Goal: Information Seeking & Learning: Learn about a topic

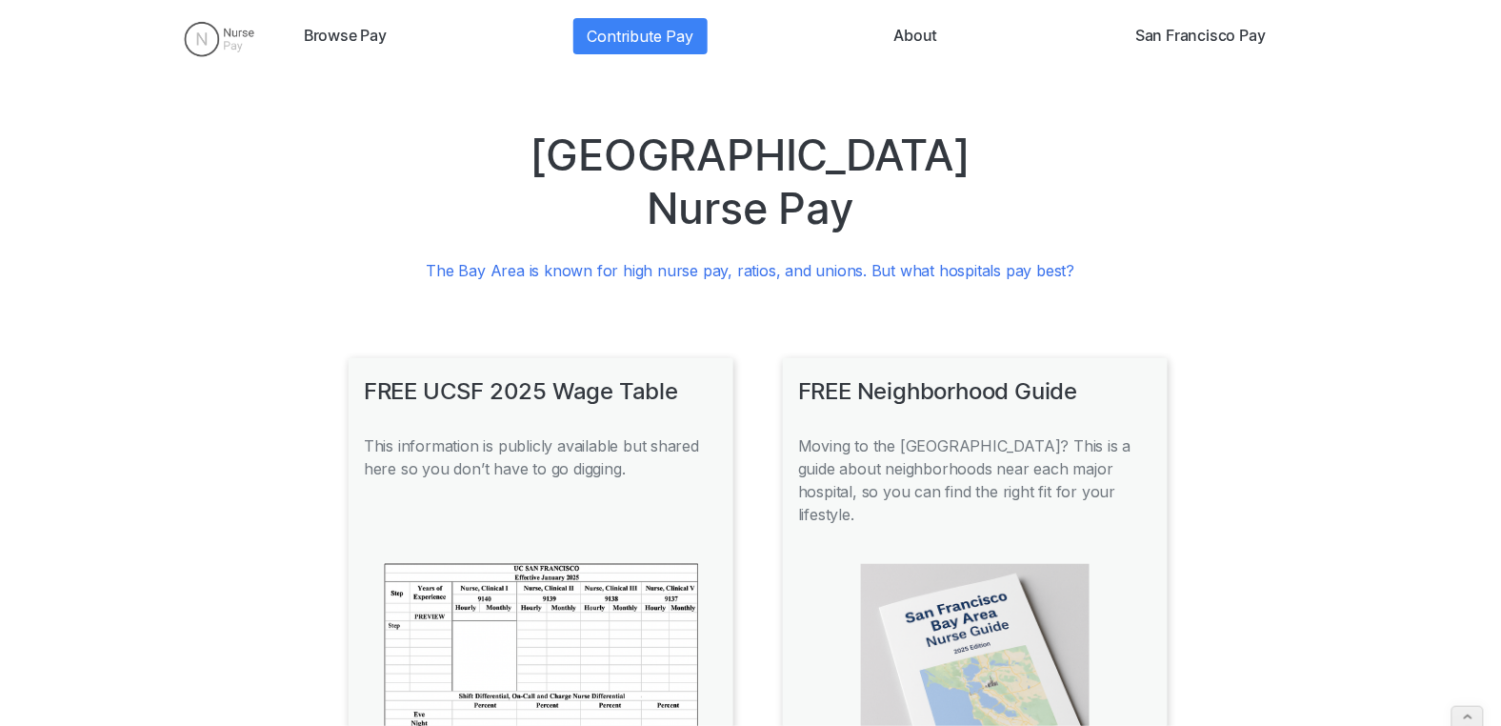
click at [209, 47] on img at bounding box center [219, 39] width 101 height 48
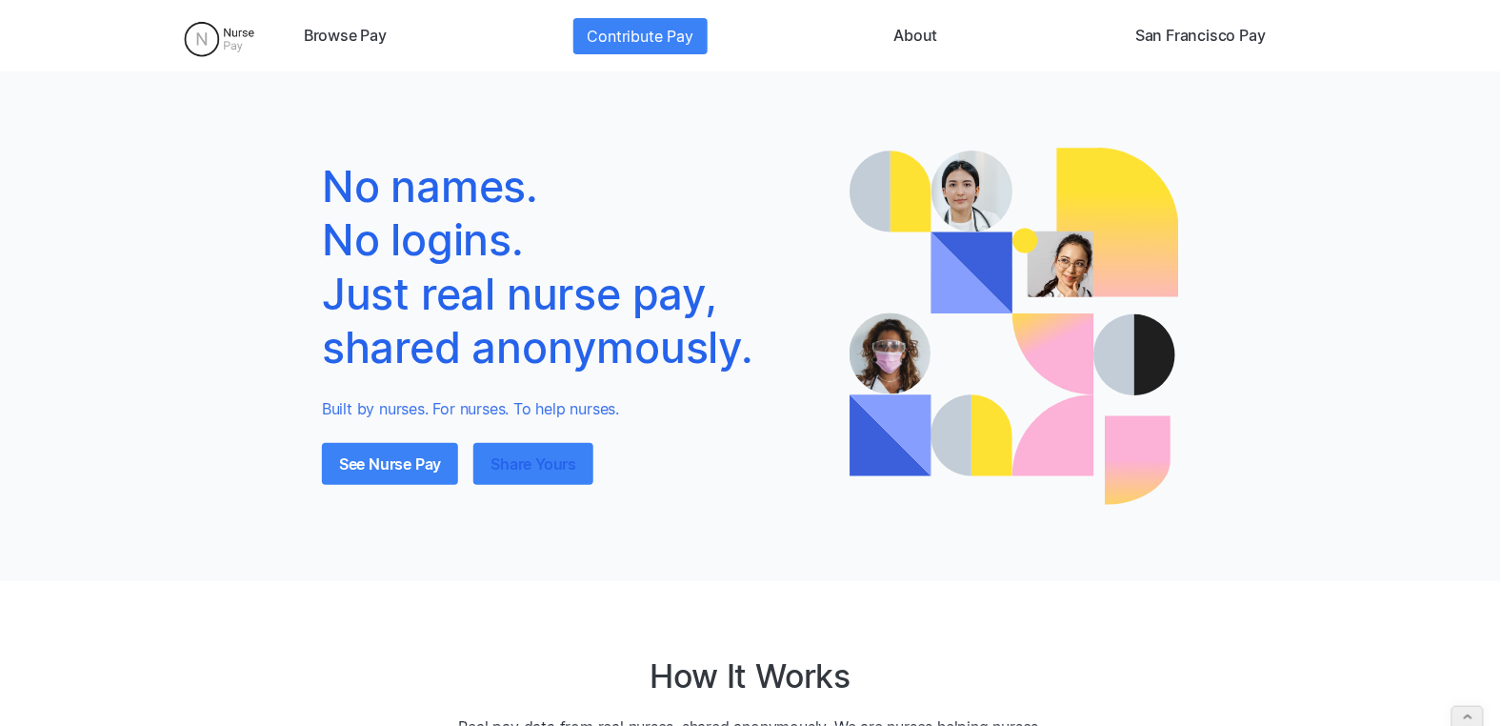
click at [509, 464] on link "Share Yours" at bounding box center [533, 464] width 120 height 42
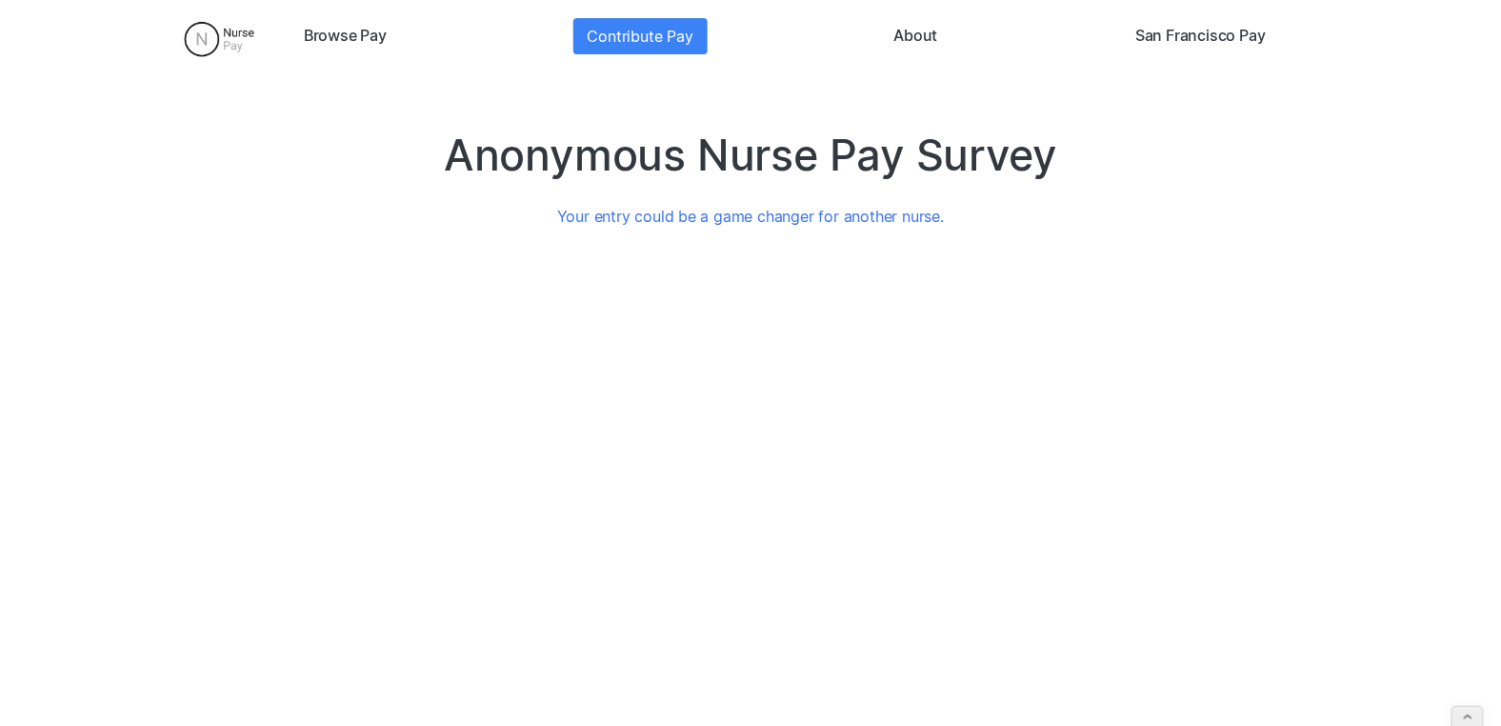
click at [1204, 36] on link "San Francisco Pay" at bounding box center [1200, 36] width 146 height 36
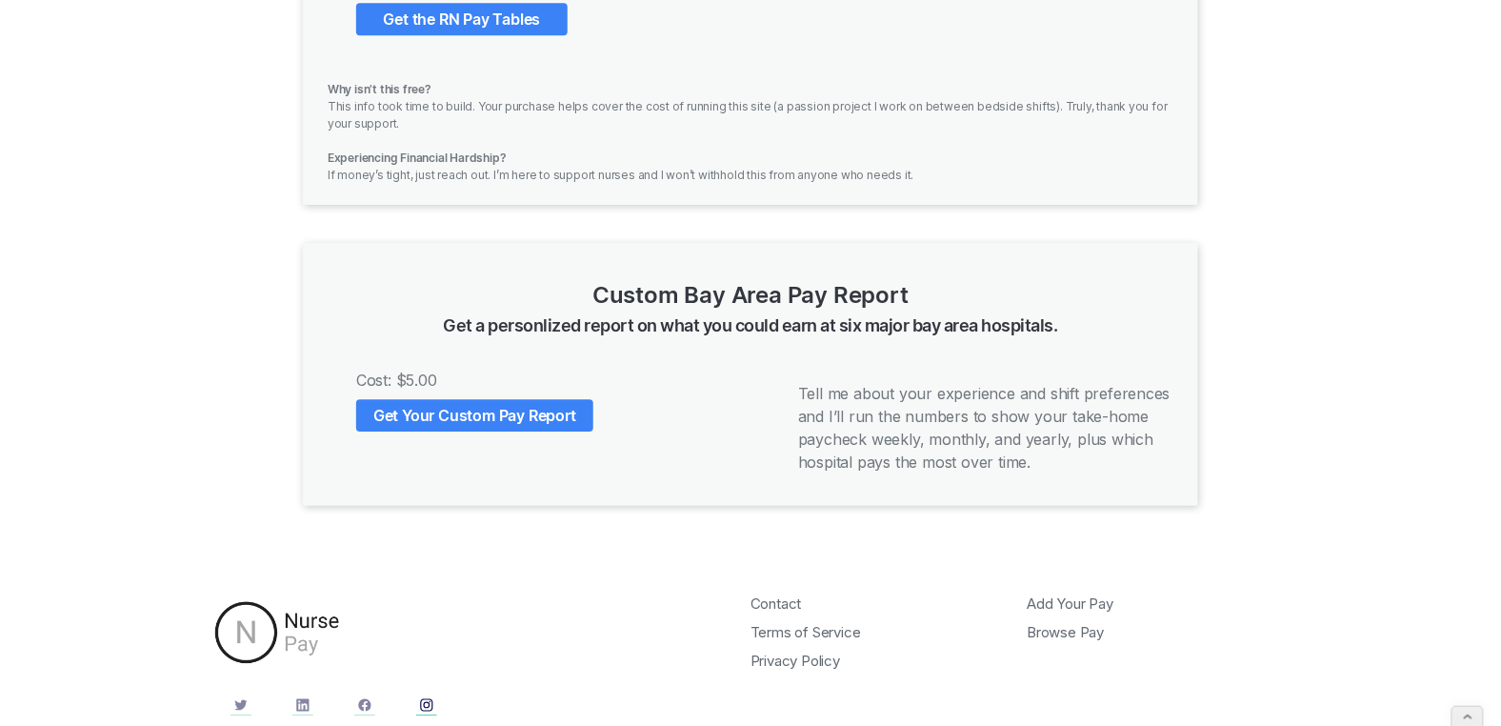
scroll to position [1569, 0]
click at [446, 398] on link "Get Your Custom Pay Report" at bounding box center [474, 414] width 237 height 32
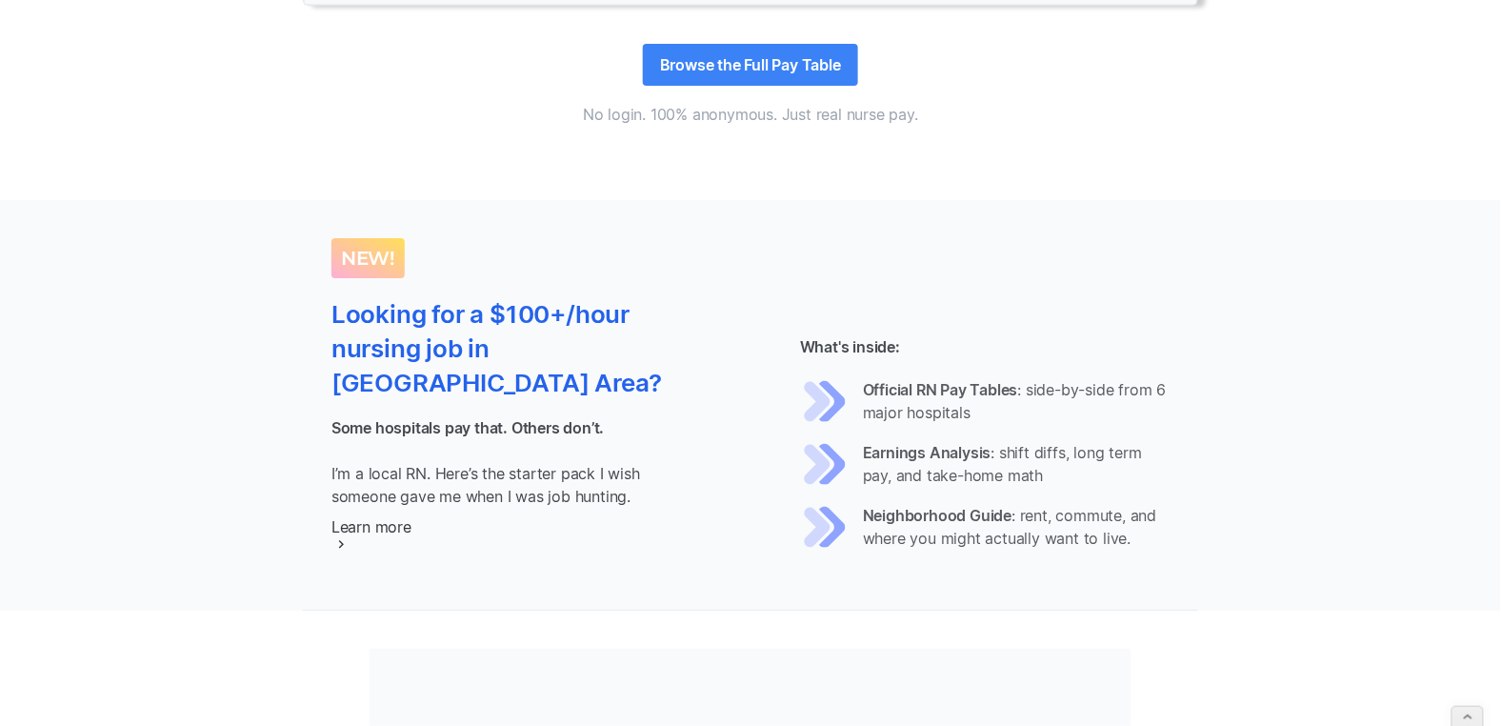
scroll to position [2069, 0]
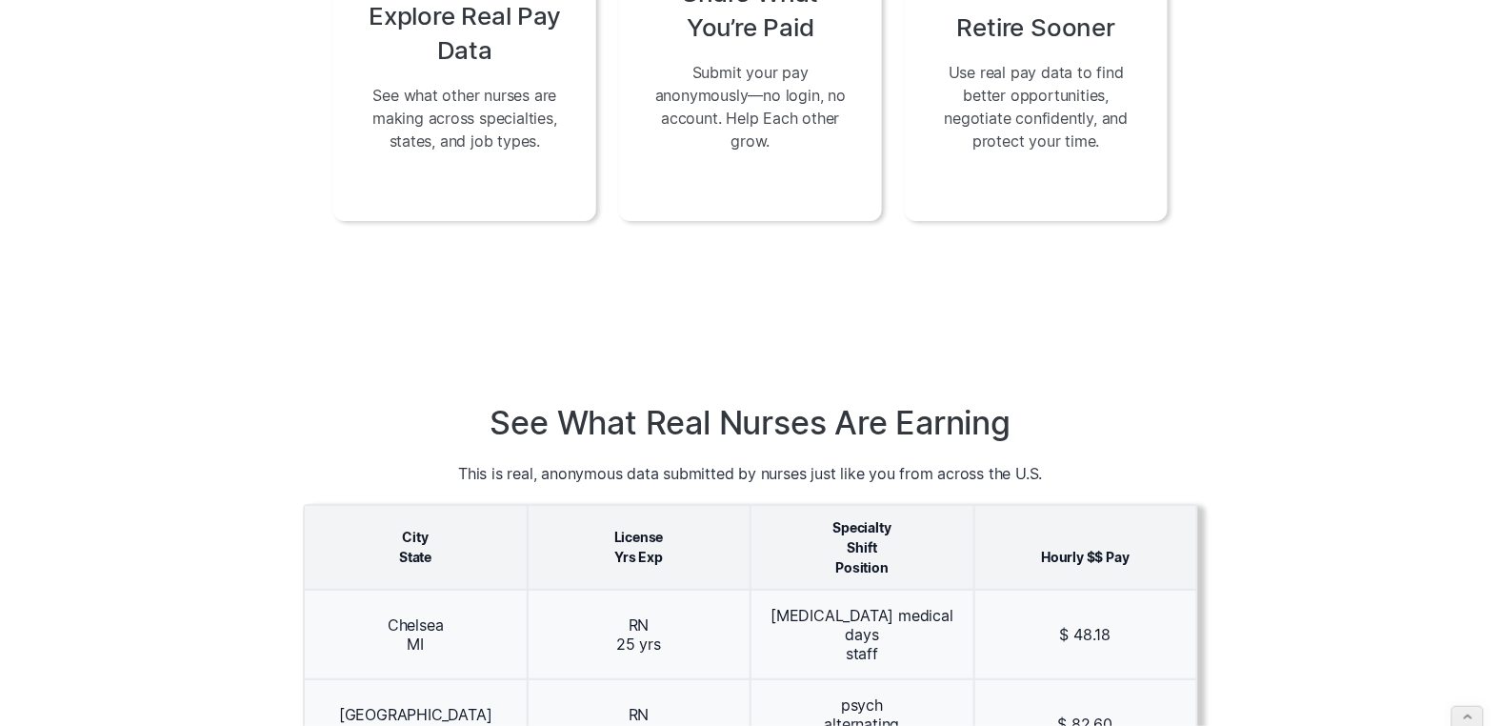
scroll to position [909, 0]
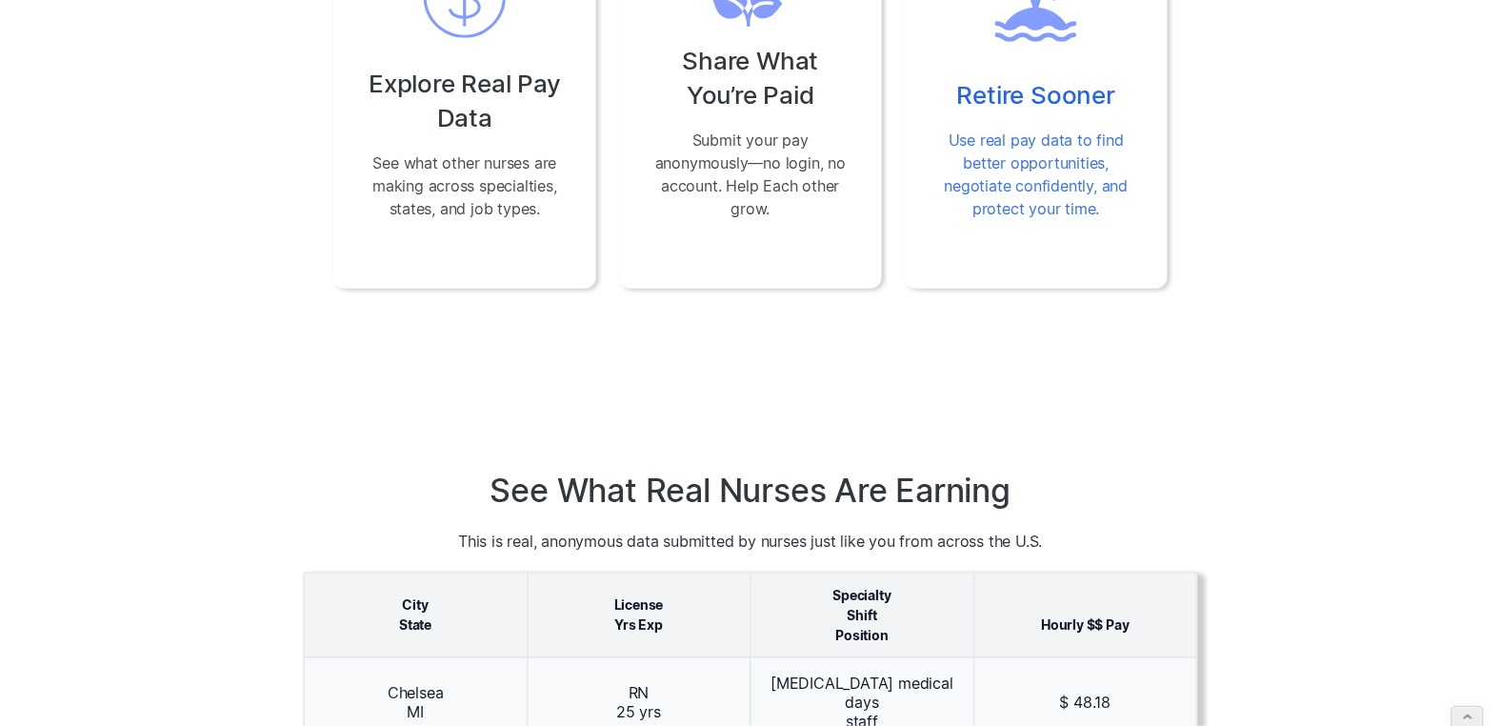
click at [1060, 151] on p "Use real pay data to find better opportunities, negotiate confidently, and prot…" at bounding box center [1036, 174] width 202 height 91
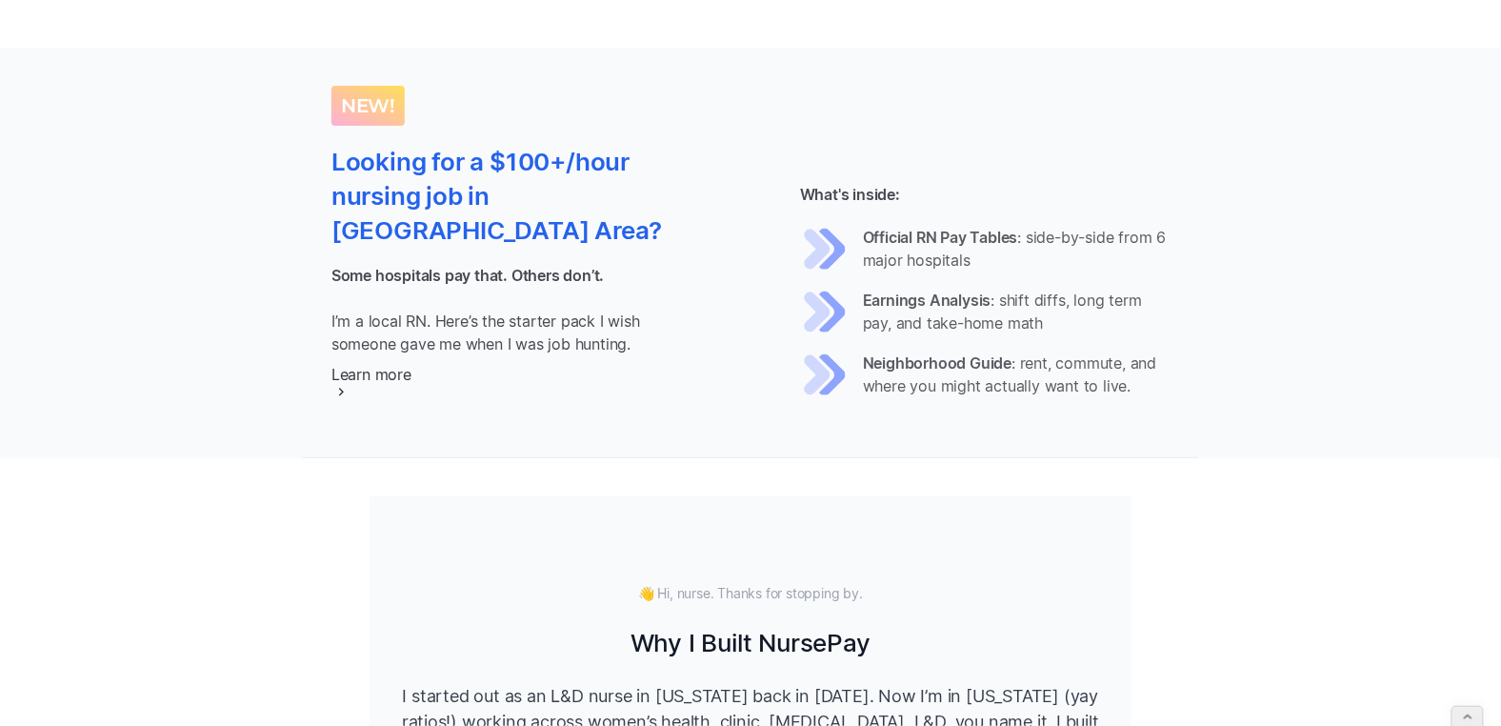
scroll to position [2045, 0]
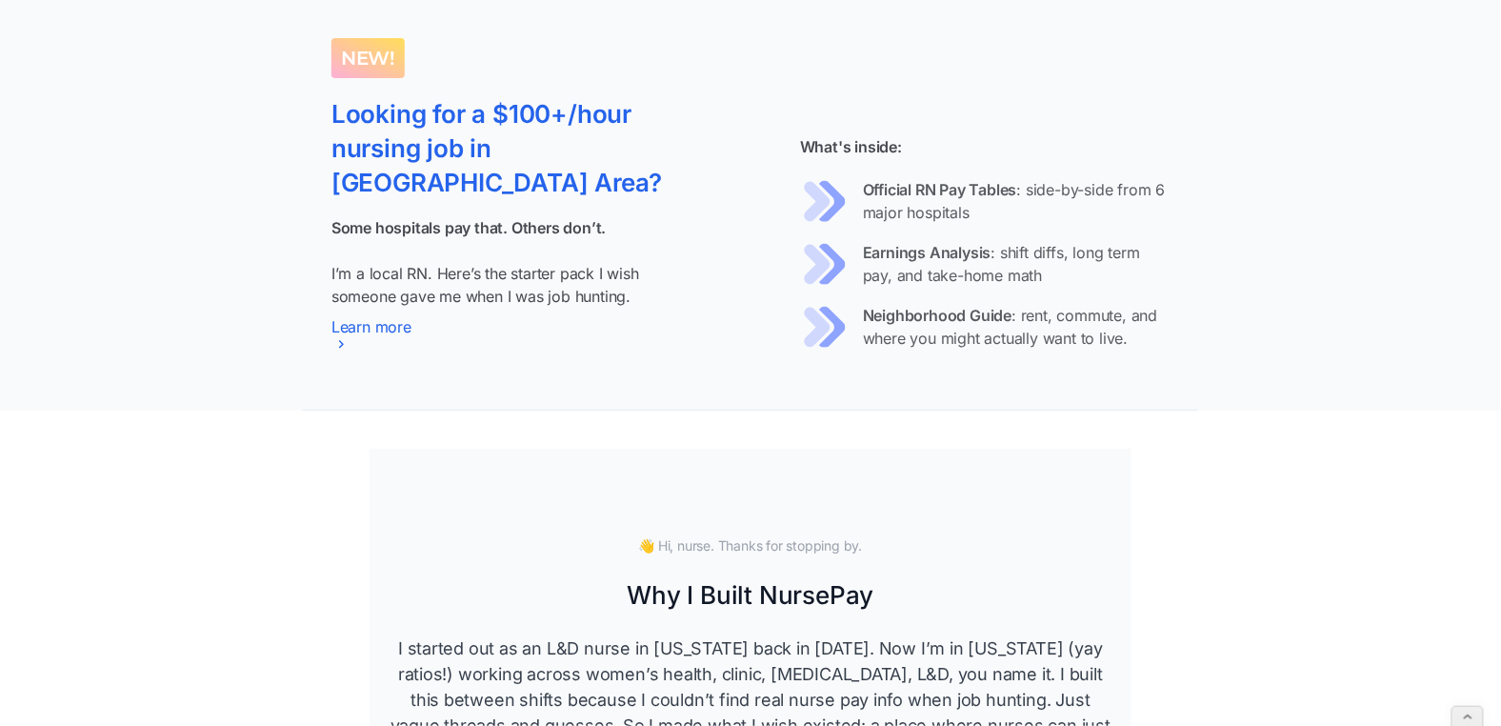
scroll to position [2088, 0]
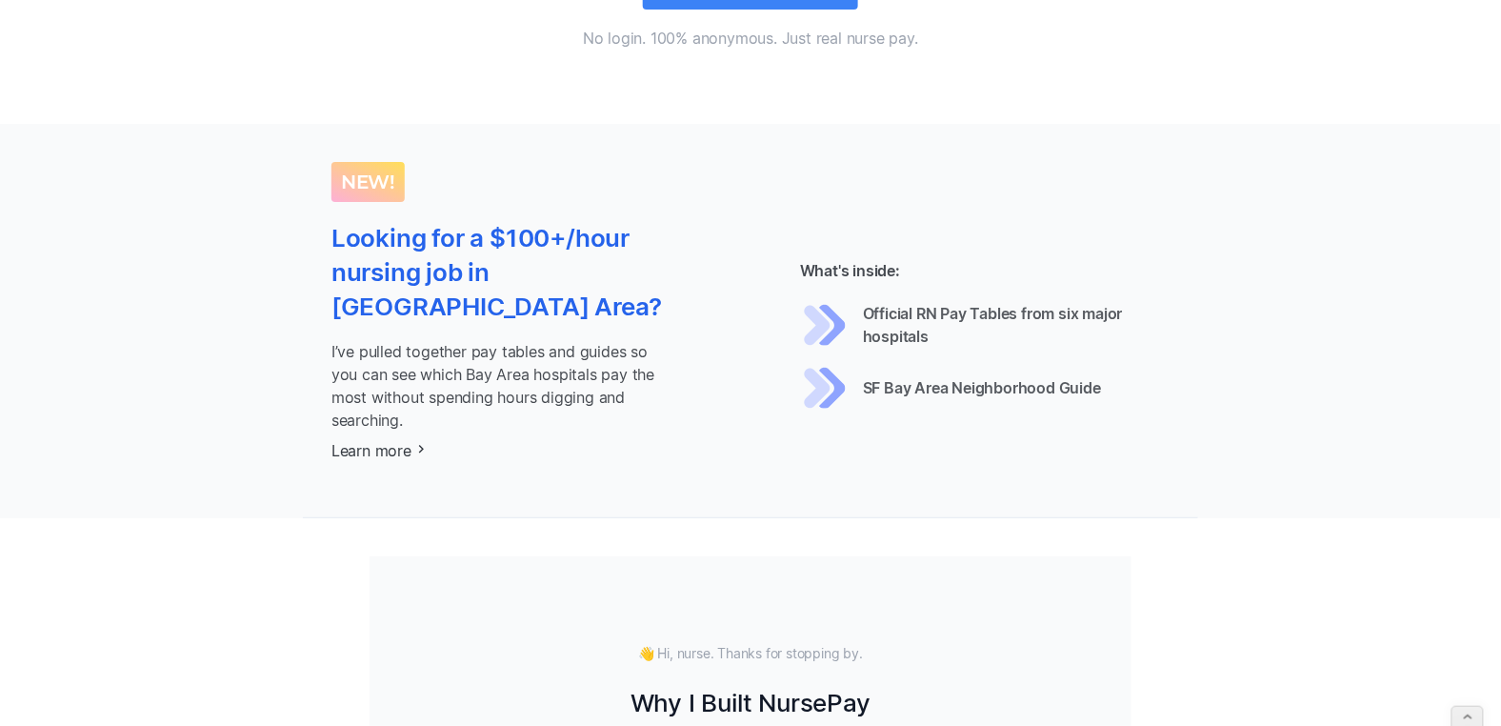
scroll to position [1968, 0]
click at [860, 324] on li "Official RN Pay Tables from six major hospitals" at bounding box center [984, 324] width 369 height 48
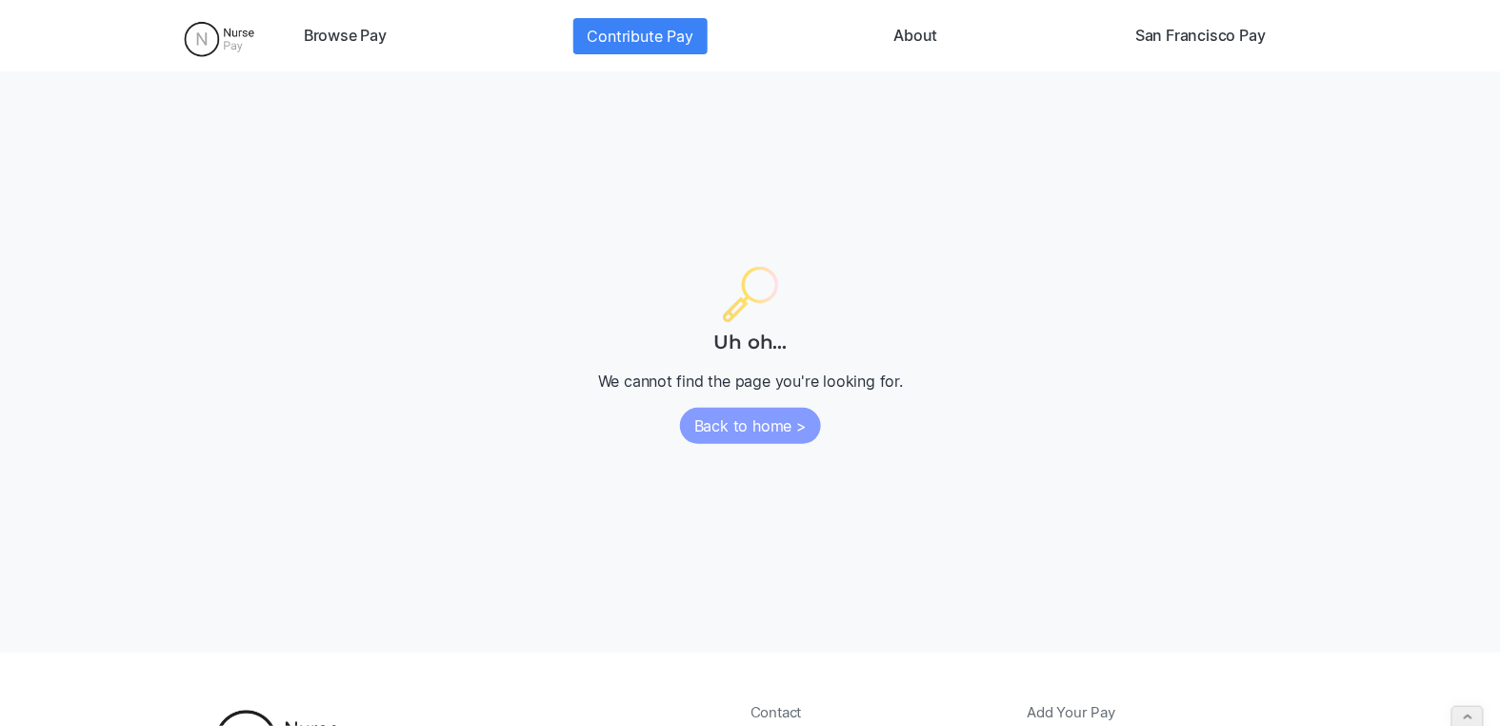
click at [775, 416] on link "Back to home >" at bounding box center [750, 426] width 141 height 36
click at [763, 418] on link "Back to home >" at bounding box center [750, 426] width 141 height 36
click at [215, 42] on img at bounding box center [219, 39] width 101 height 48
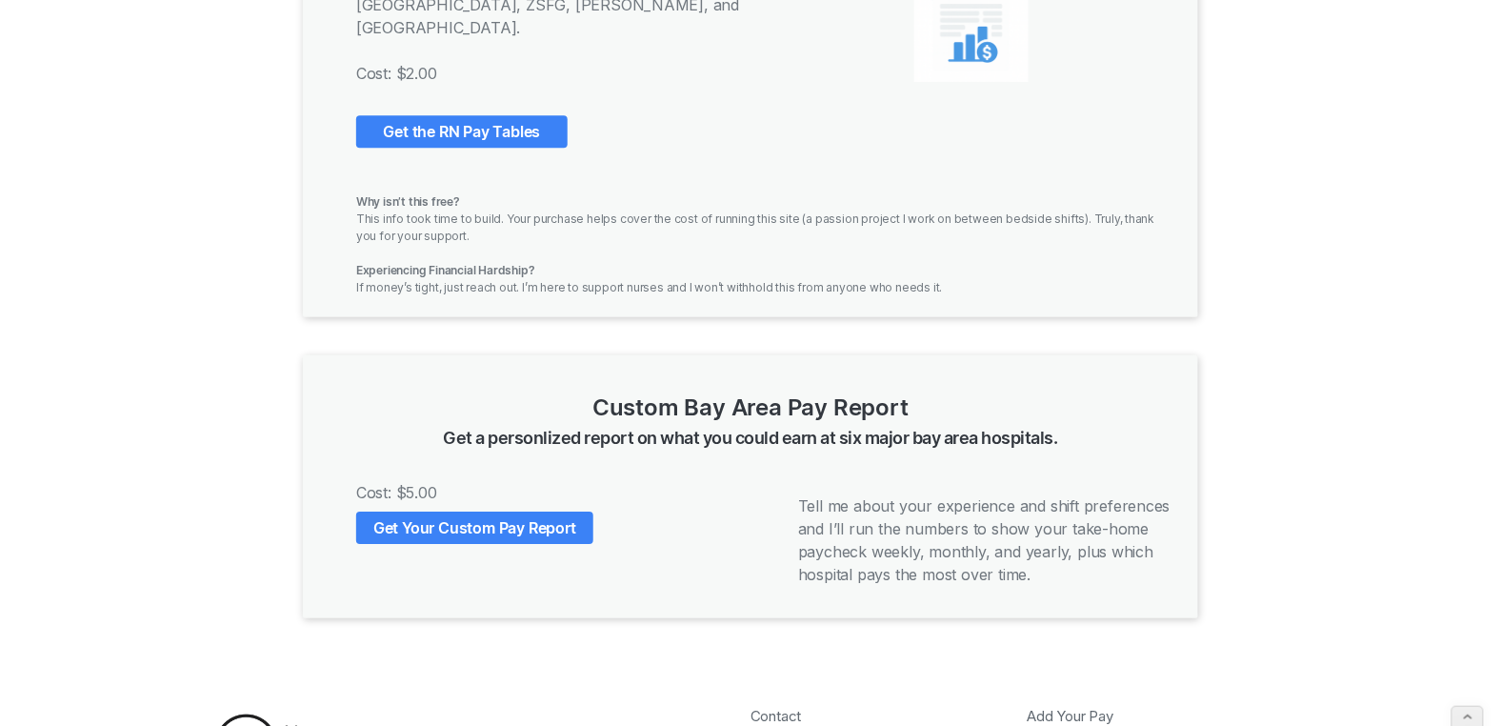
scroll to position [1501, 0]
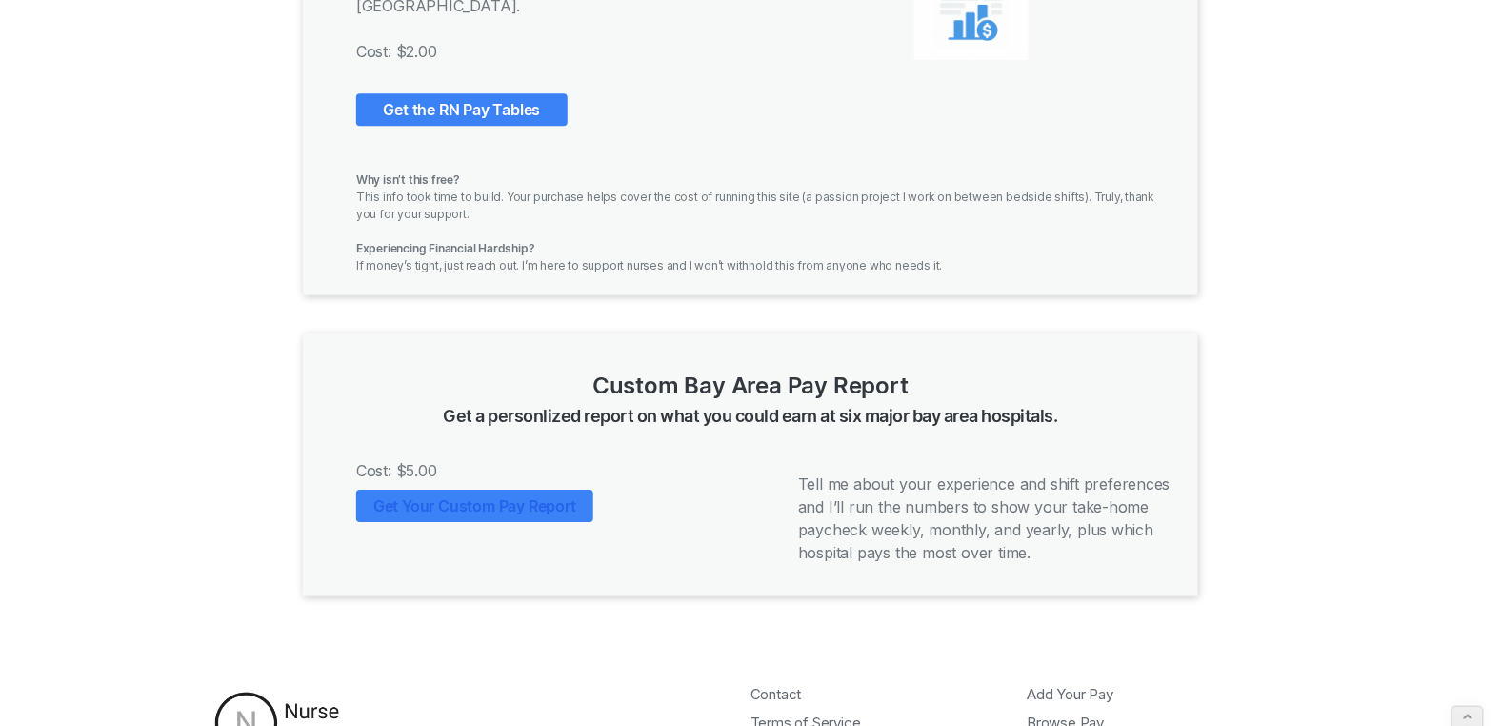
click at [504, 489] on link "Get Your Custom Pay Report" at bounding box center [474, 505] width 237 height 32
